Goal: Task Accomplishment & Management: Use online tool/utility

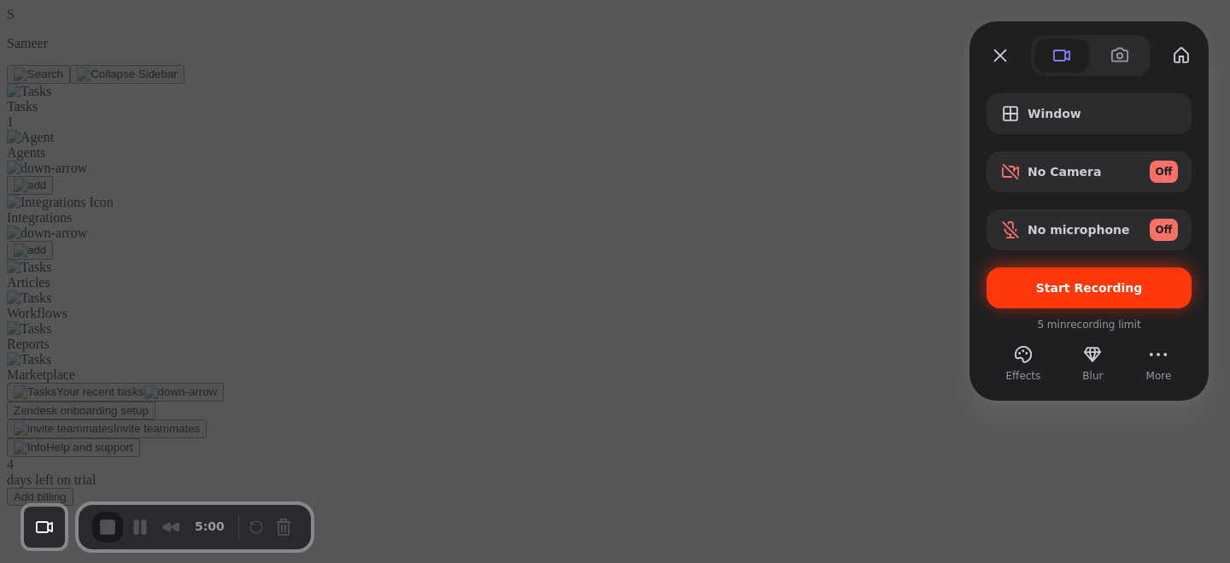
click at [1112, 277] on div "Start Recording" at bounding box center [1088, 287] width 205 height 41
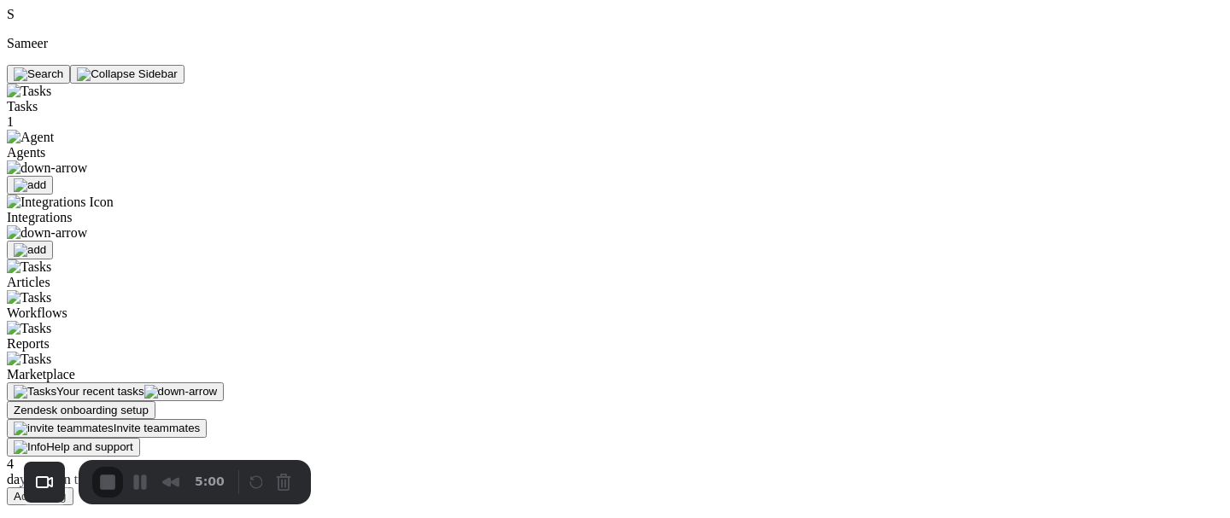
click at [87, 161] on img at bounding box center [47, 168] width 80 height 15
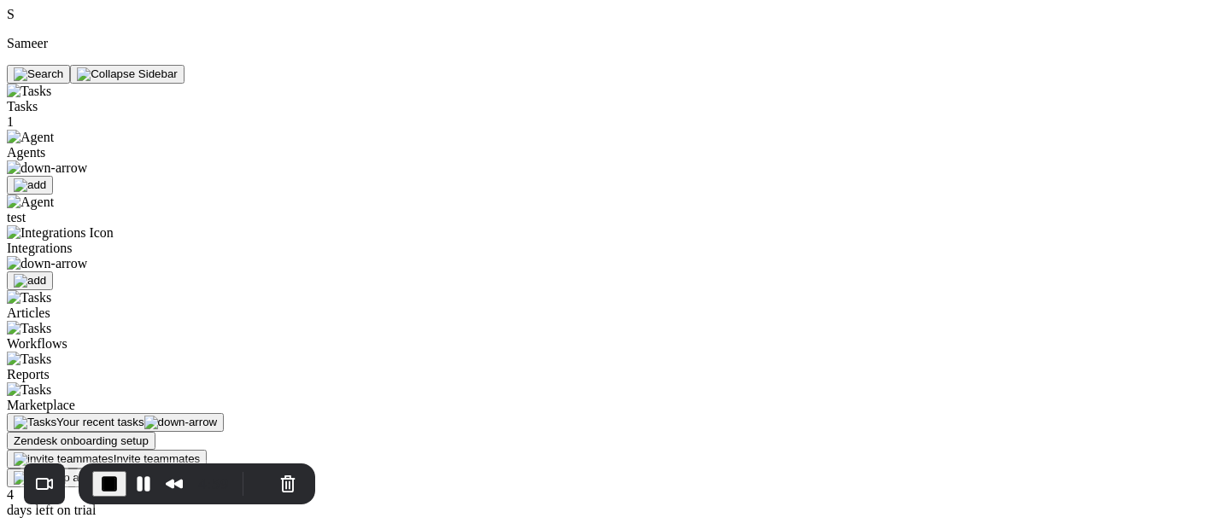
click at [26, 210] on span "test" at bounding box center [16, 217] width 19 height 15
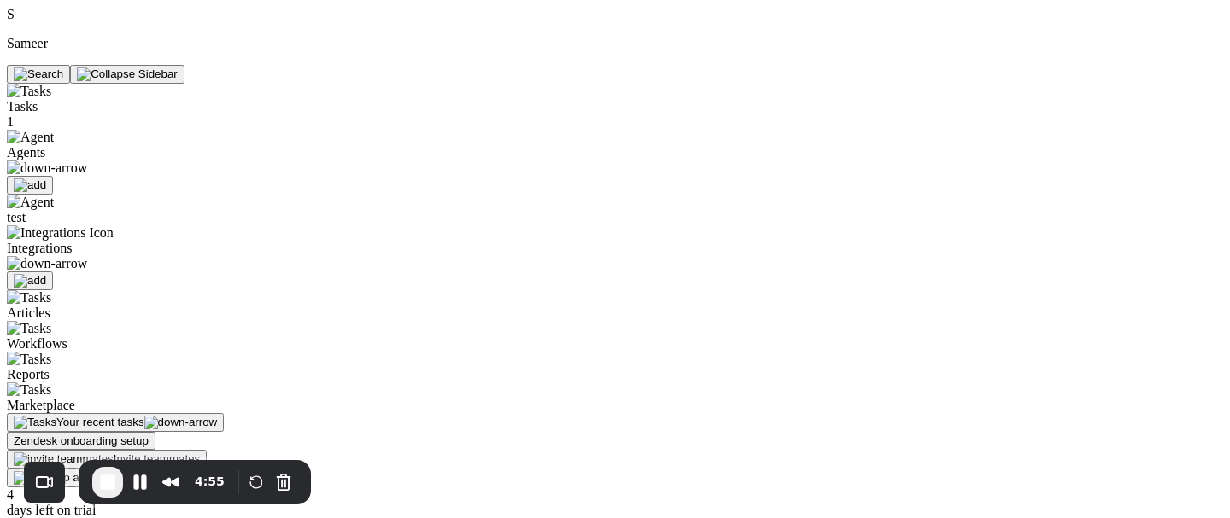
drag, startPoint x: 330, startPoint y: 226, endPoint x: 361, endPoint y: 227, distance: 30.7
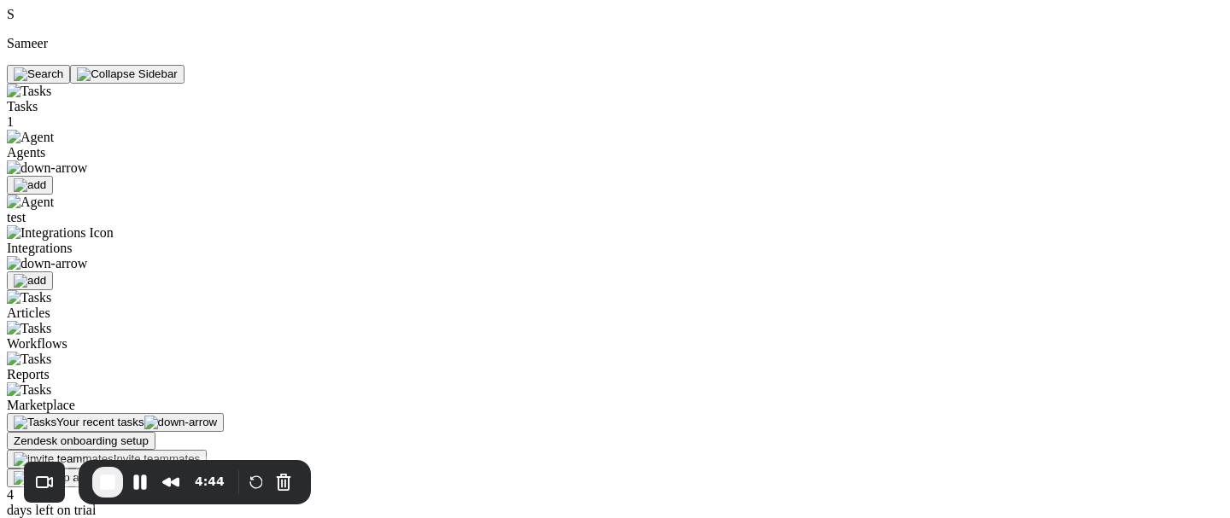
click at [110, 475] on span "End Recording" at bounding box center [107, 482] width 20 height 20
